Goal: Information Seeking & Learning: Learn about a topic

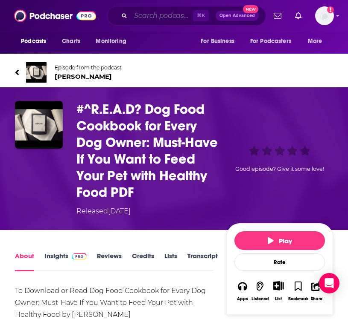
click at [147, 10] on input "Search podcasts, credits, & more..." at bounding box center [161, 16] width 62 height 14
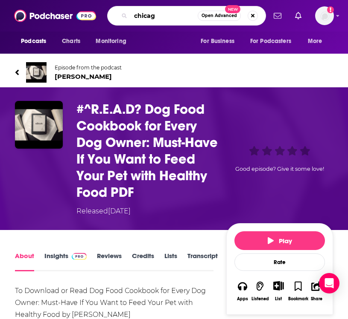
type input "[GEOGRAPHIC_DATA]"
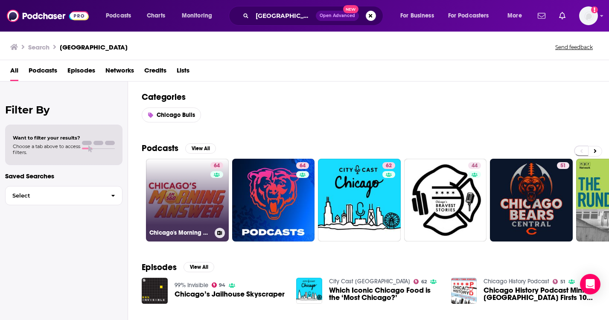
click at [207, 205] on link "64 Chicago's Morning Answer with [PERSON_NAME]" at bounding box center [187, 200] width 83 height 83
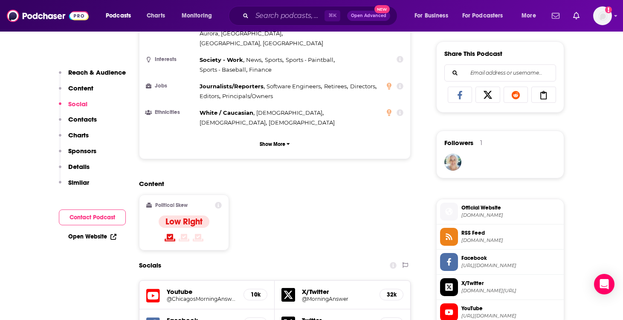
scroll to position [693, 0]
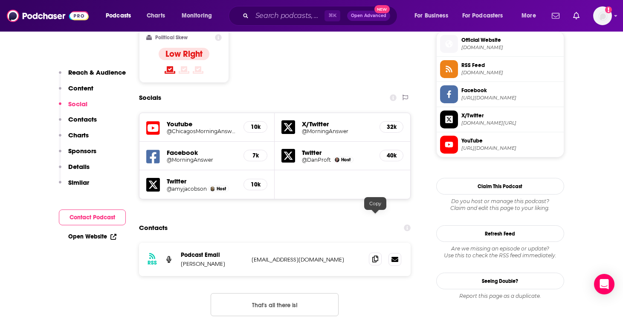
click at [347, 255] on icon at bounding box center [375, 258] width 6 height 7
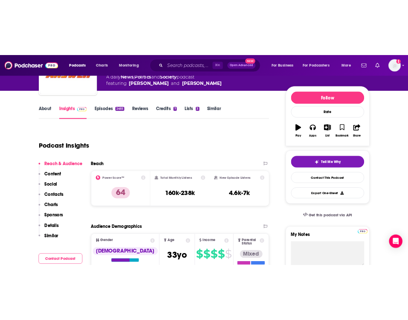
scroll to position [0, 0]
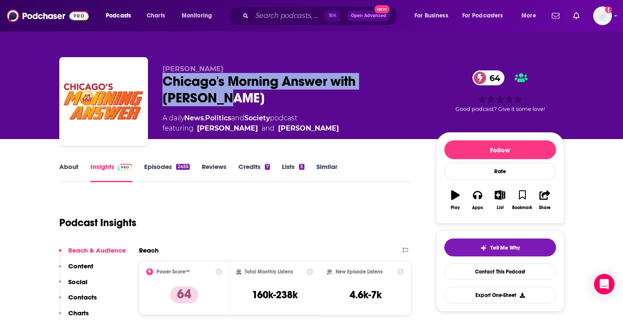
drag, startPoint x: 200, startPoint y: 96, endPoint x: 164, endPoint y: 81, distance: 39.4
click at [164, 81] on div "Chicago's Morning Answer with [PERSON_NAME] 64" at bounding box center [292, 89] width 260 height 33
copy h2 "Chicago's Morning Answer with [PERSON_NAME]"
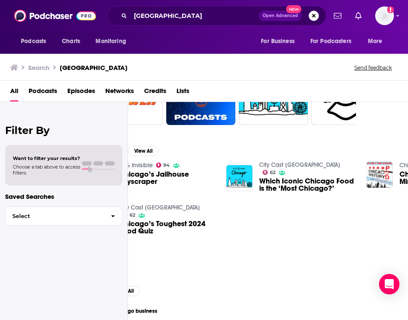
scroll to position [123, 81]
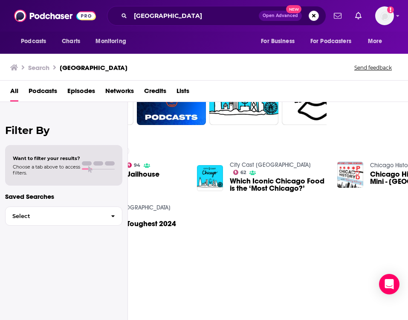
click at [281, 177] on span "Which Iconic Chicago Food is the ‘Most Chicago?’" at bounding box center [278, 184] width 97 height 14
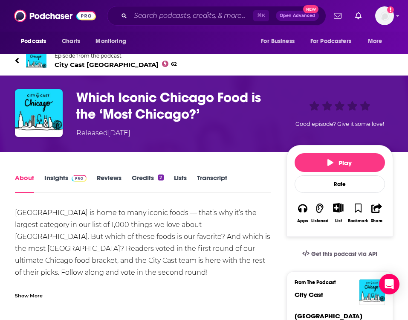
scroll to position [11, 0]
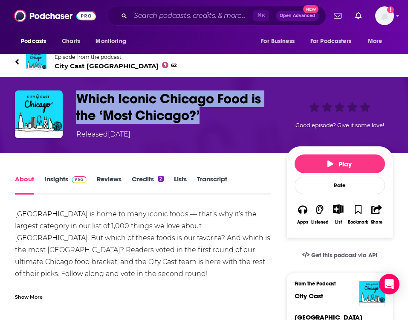
drag, startPoint x: 201, startPoint y: 114, endPoint x: 70, endPoint y: 99, distance: 131.8
click at [70, 99] on div "Which Iconic Chicago Food is the ‘Most Chicago?’ Released [DATE] Good episode? …" at bounding box center [204, 114] width 378 height 49
click at [176, 180] on link "Lists" at bounding box center [180, 185] width 13 height 20
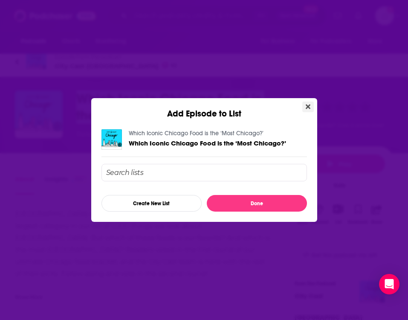
click at [308, 107] on icon "Close" at bounding box center [308, 106] width 5 height 5
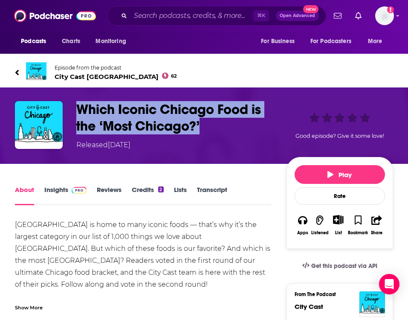
click at [154, 189] on link "Credits 2" at bounding box center [148, 196] width 32 height 20
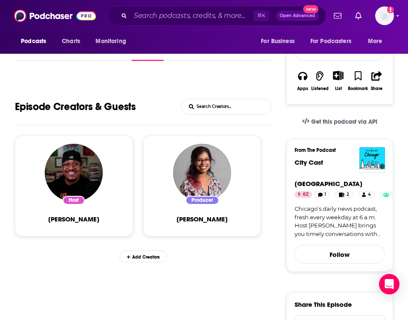
scroll to position [152, 0]
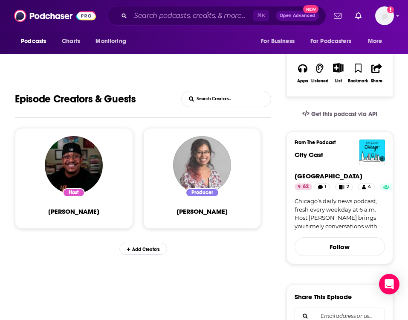
click at [209, 156] on img "Simone Alicea" at bounding box center [202, 165] width 58 height 58
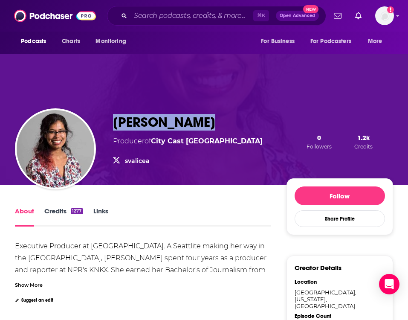
drag, startPoint x: 168, startPoint y: 124, endPoint x: 113, endPoint y: 124, distance: 55.4
click at [113, 124] on div "[PERSON_NAME]" at bounding box center [188, 122] width 150 height 17
copy h1 "[PERSON_NAME]"
